Goal: Communication & Community: Connect with others

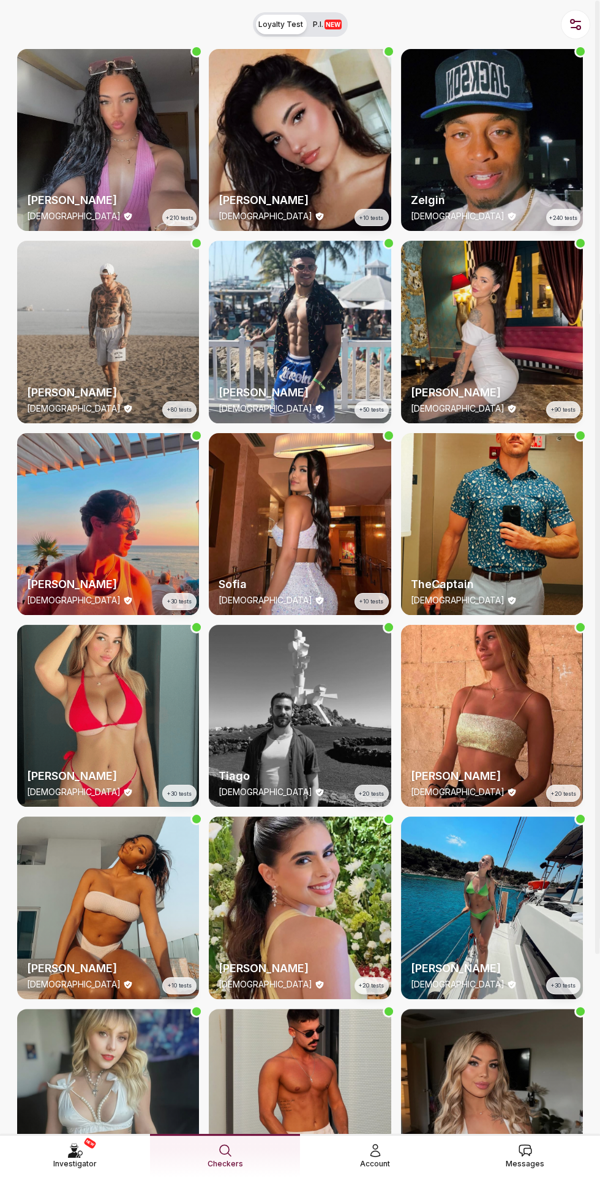
click at [517, 1090] on span "Messages" at bounding box center [525, 1164] width 39 height 12
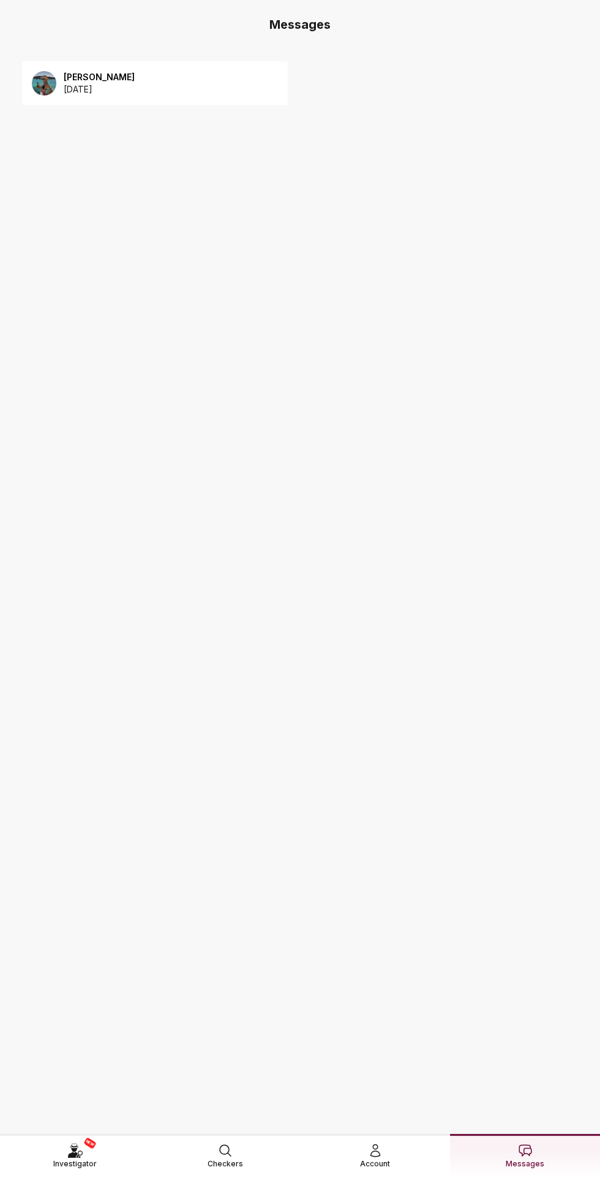
click at [50, 81] on img at bounding box center [44, 83] width 24 height 24
